Goal: Transaction & Acquisition: Book appointment/travel/reservation

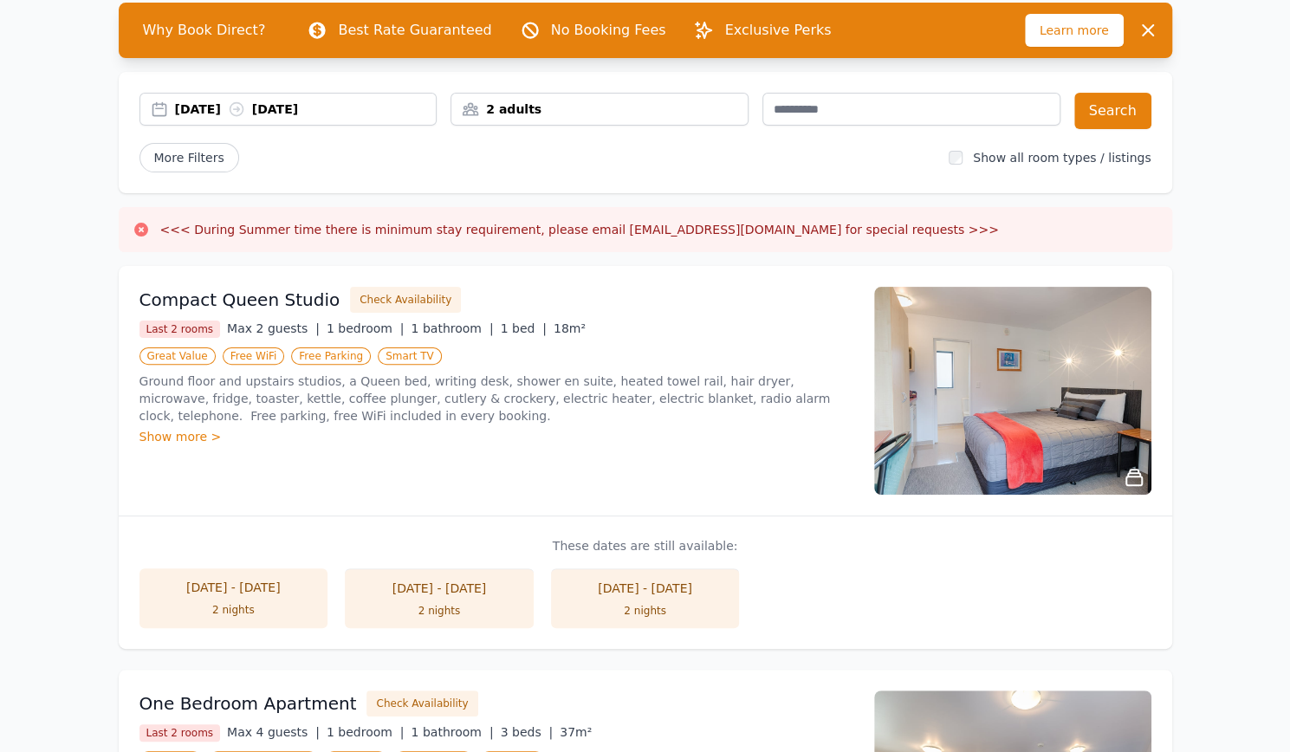
scroll to position [128, 0]
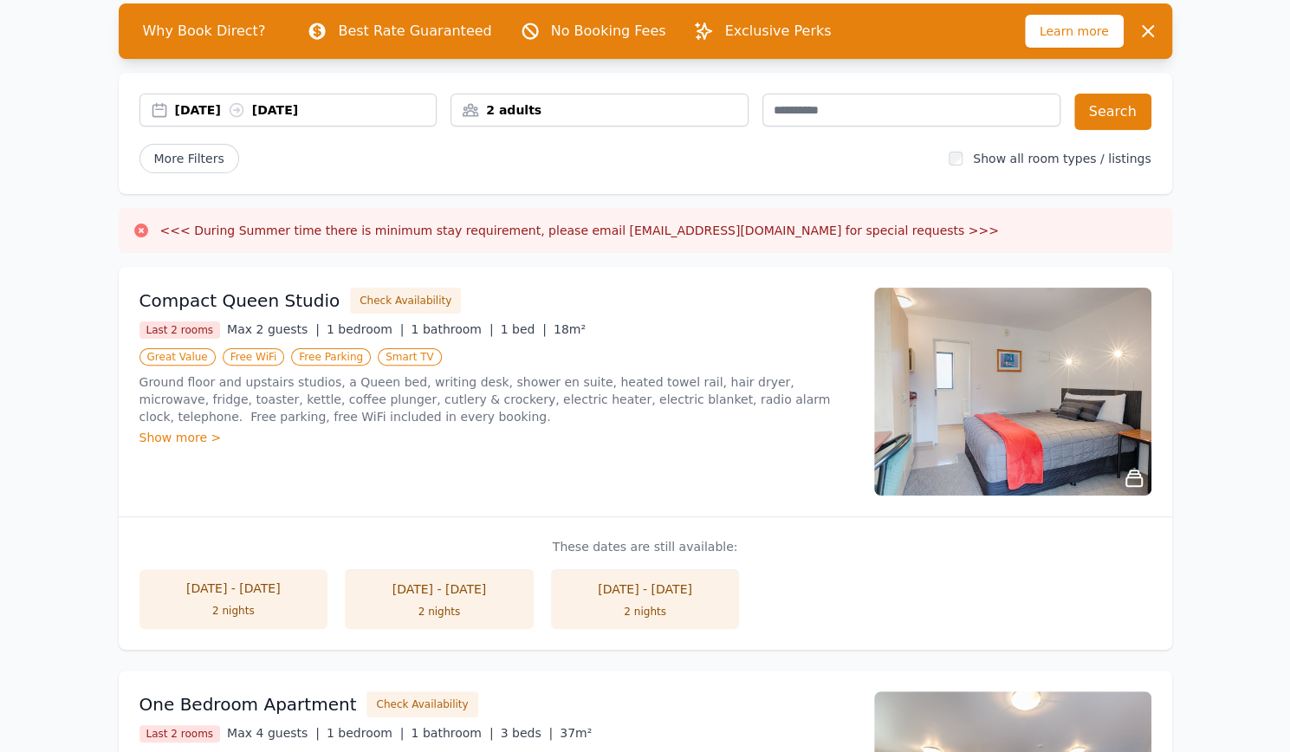
click at [353, 107] on div "[DATE] [DATE]" at bounding box center [306, 109] width 262 height 17
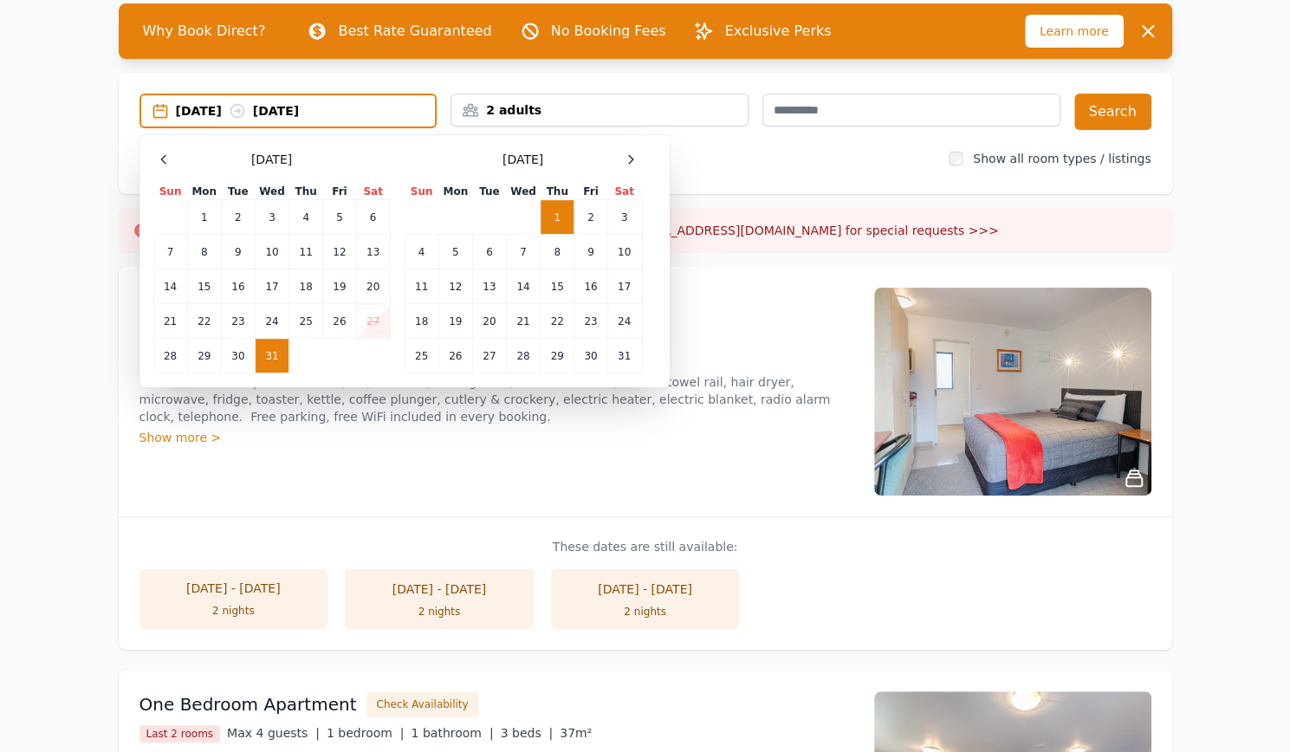
click at [270, 356] on td "31" at bounding box center [272, 356] width 34 height 35
click at [596, 217] on td "2" at bounding box center [590, 217] width 33 height 35
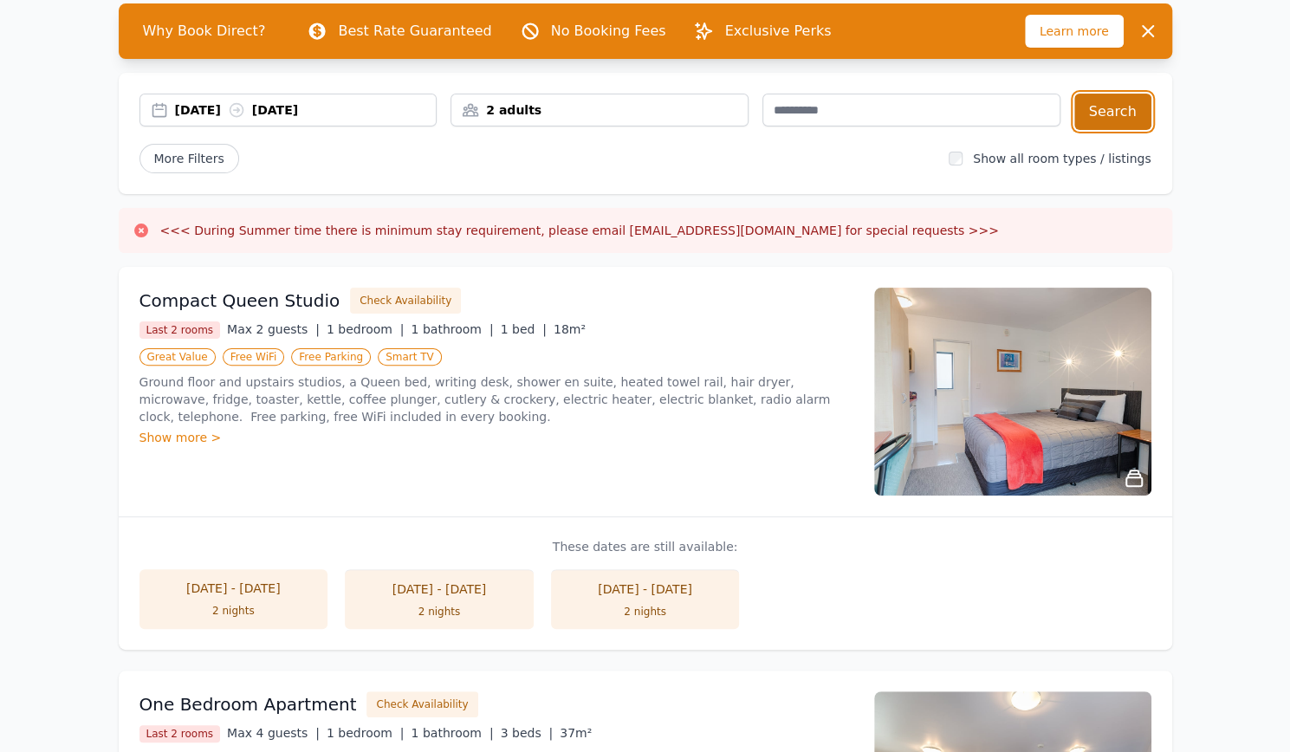
click at [1110, 117] on button "Search" at bounding box center [1112, 112] width 77 height 36
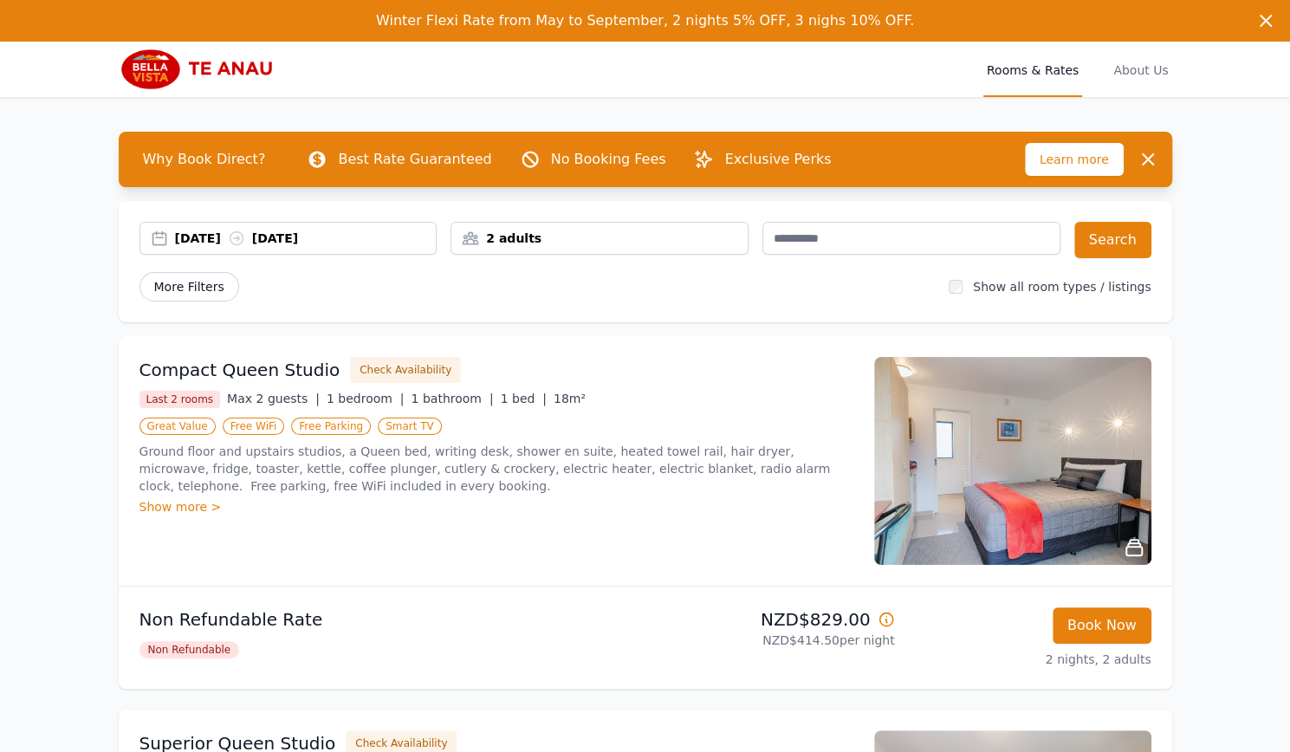
click at [215, 296] on span "More Filters" at bounding box center [189, 286] width 100 height 29
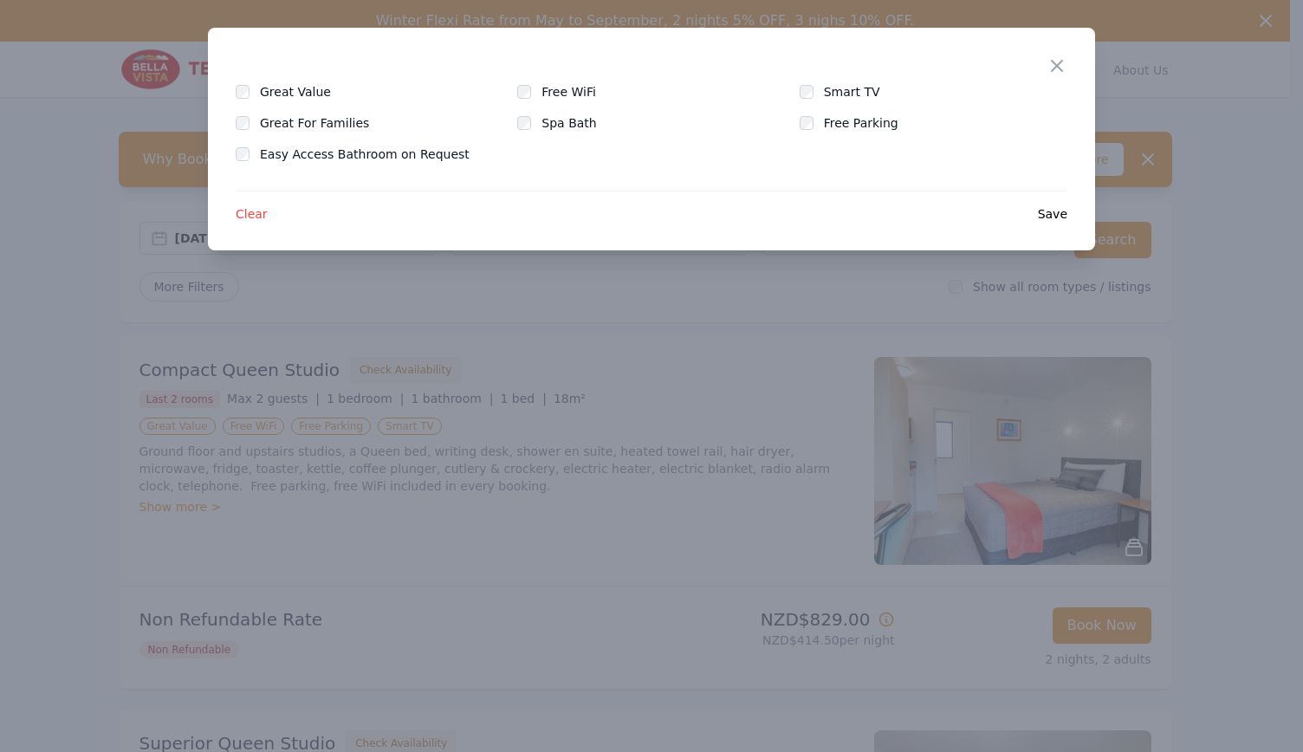
click at [251, 94] on div "Great Value" at bounding box center [370, 91] width 268 height 17
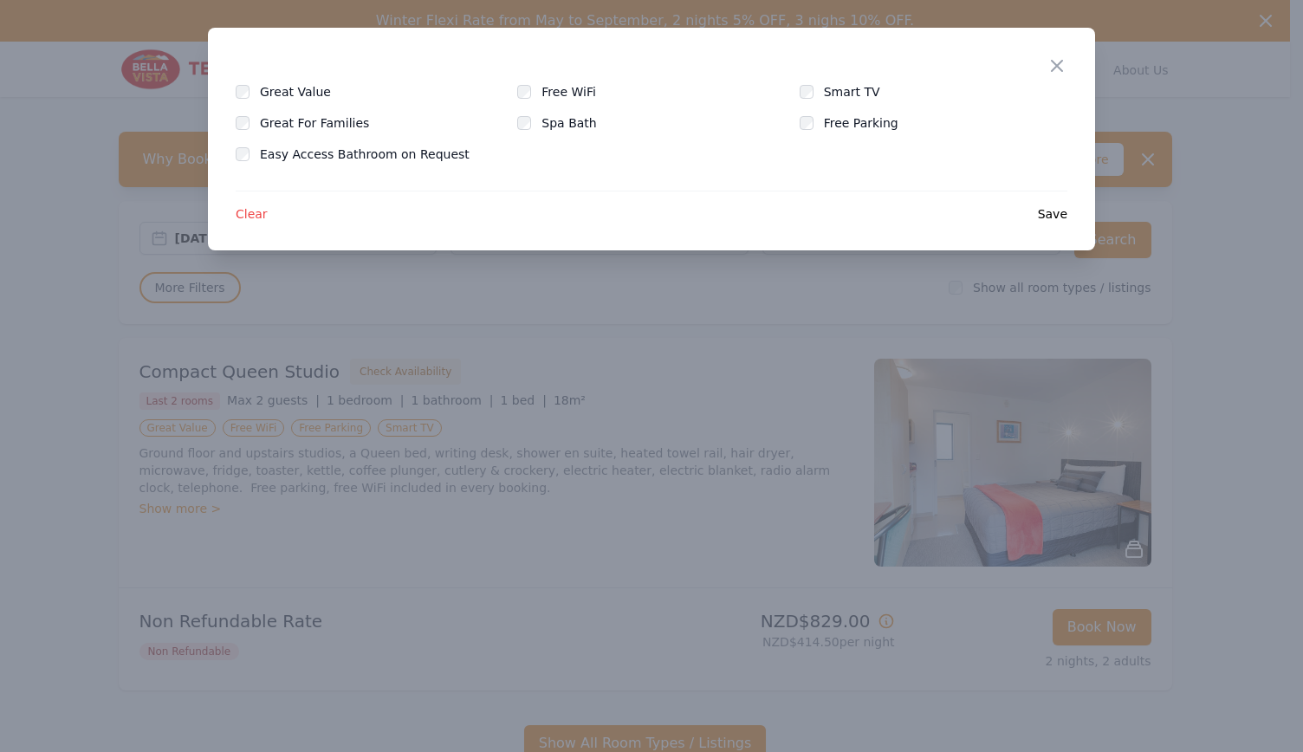
click at [1053, 217] on span "Save" at bounding box center [1052, 213] width 29 height 17
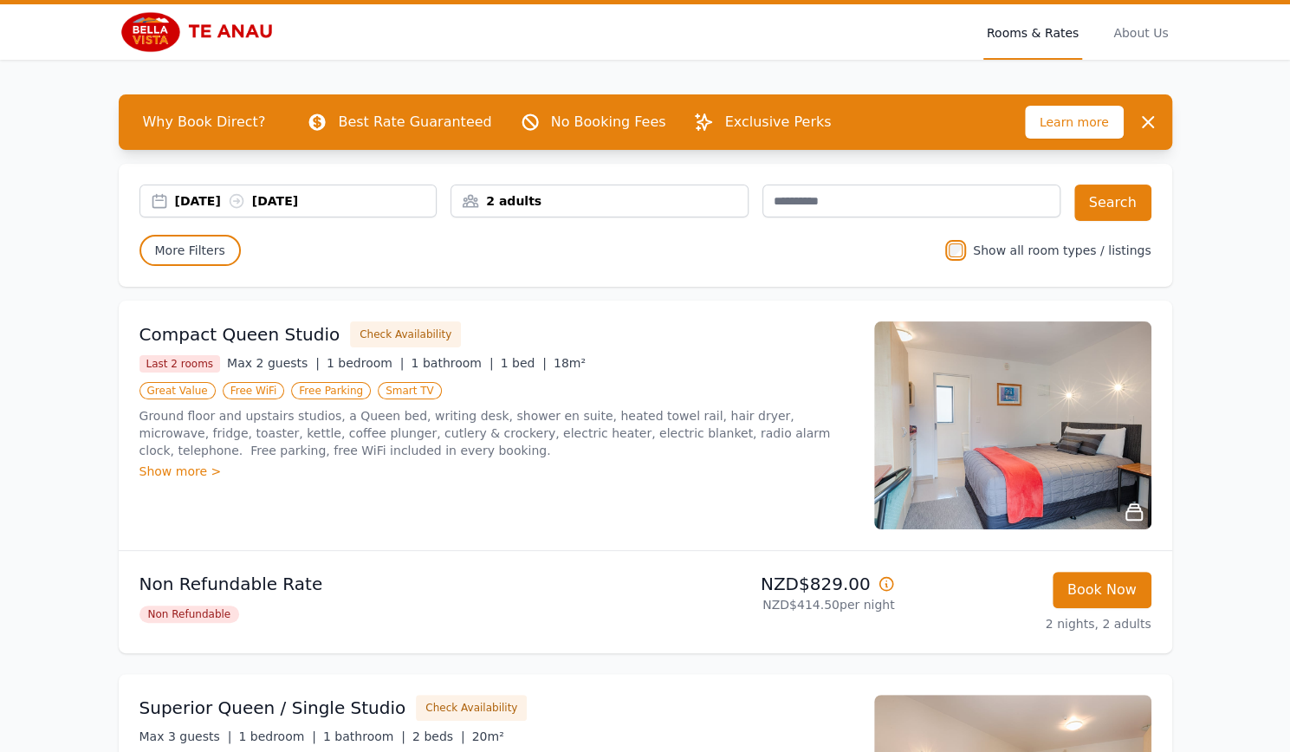
scroll to position [36, 0]
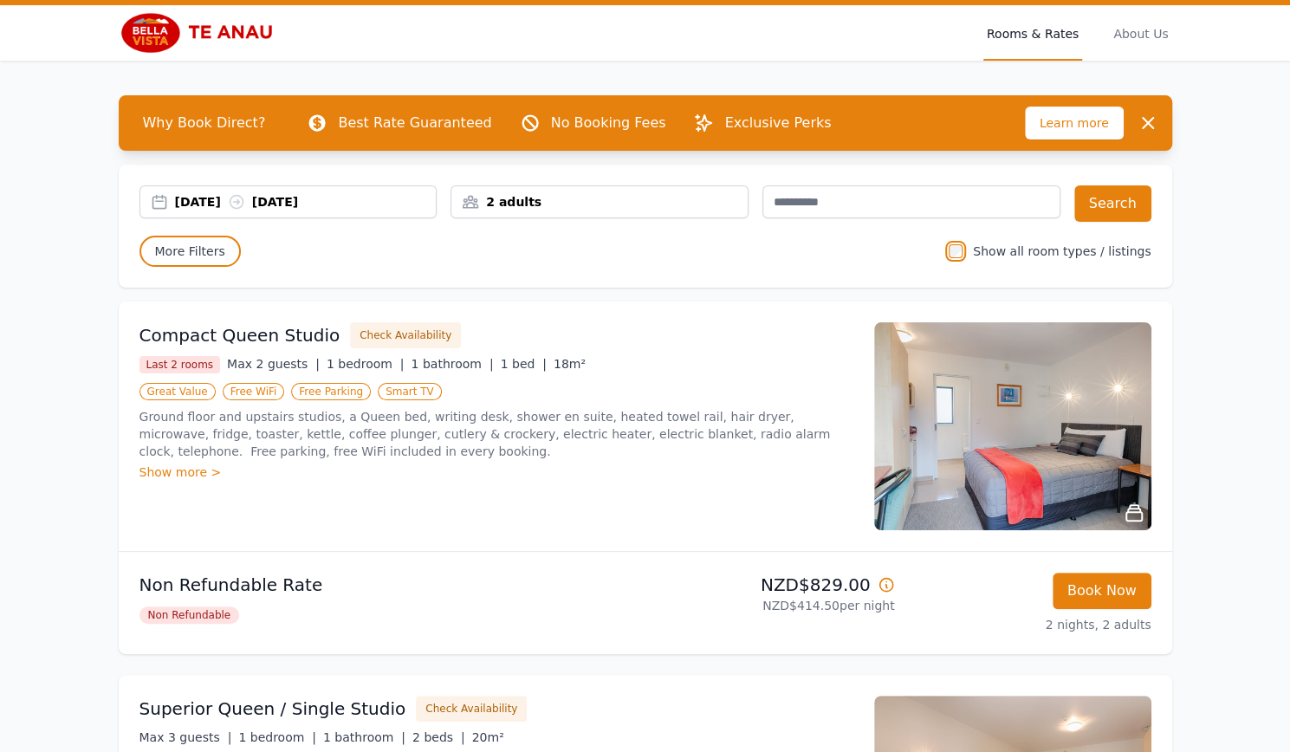
click at [647, 413] on div "Why Book Direct? Best Rate Guaranteed No Booking Fees Exclusive Perks Learn mor…" at bounding box center [645, 560] width 1109 height 998
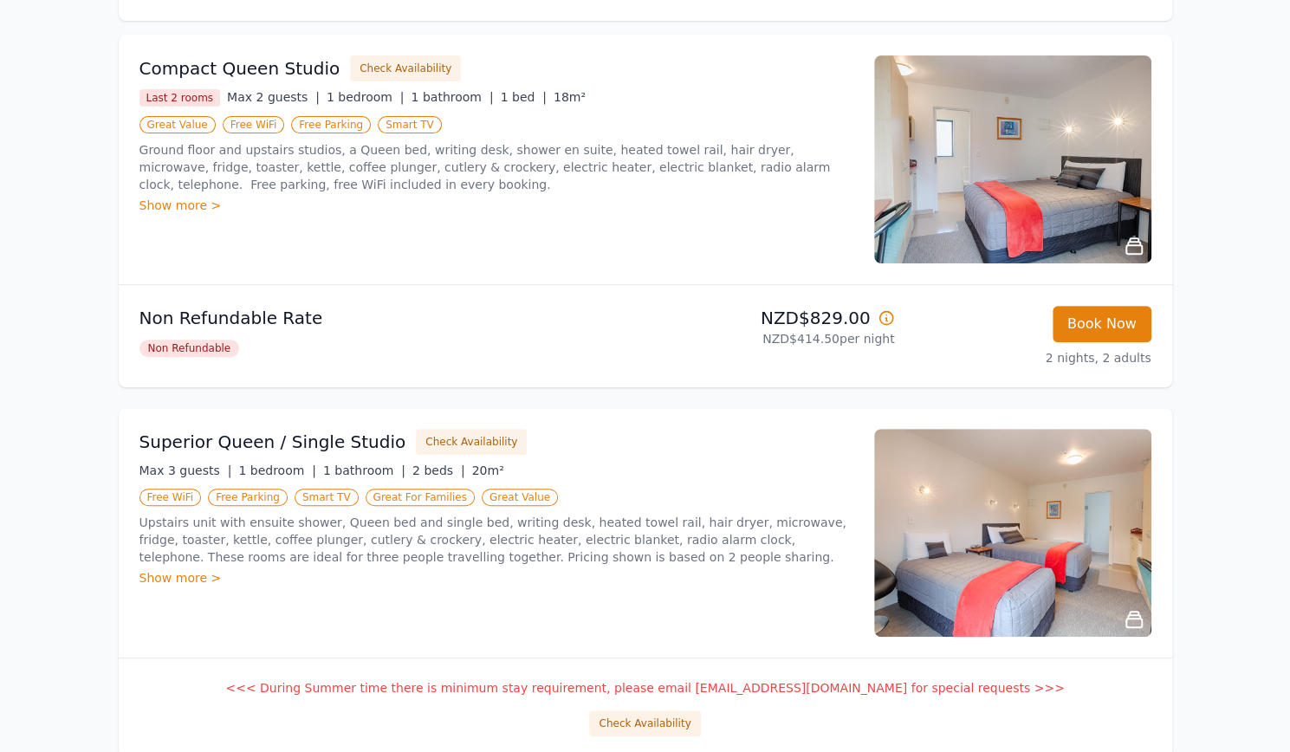
scroll to position [267, 0]
